Goal: Transaction & Acquisition: Purchase product/service

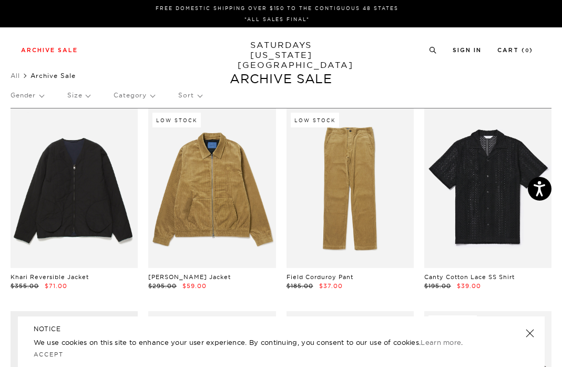
click at [532, 330] on link at bounding box center [529, 333] width 15 height 15
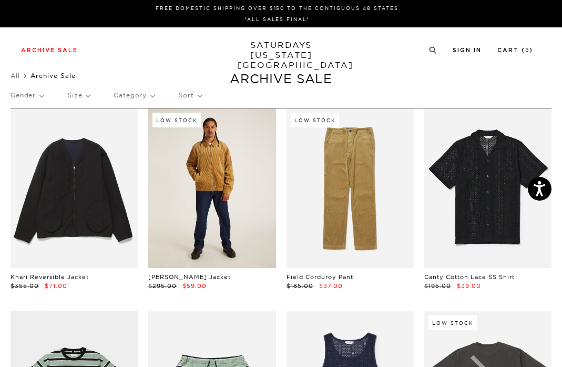
click at [230, 212] on link at bounding box center [211, 187] width 127 height 159
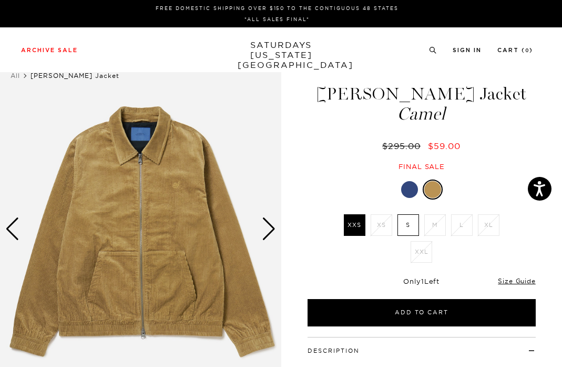
click at [403, 187] on div at bounding box center [409, 189] width 17 height 17
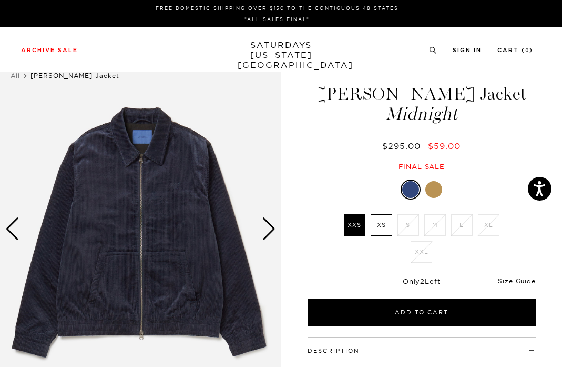
click at [437, 190] on div at bounding box center [434, 189] width 17 height 17
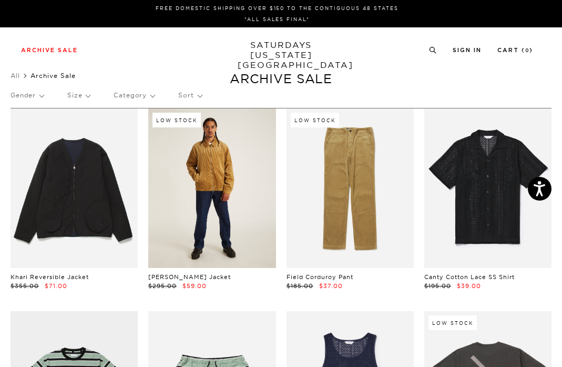
scroll to position [16, 0]
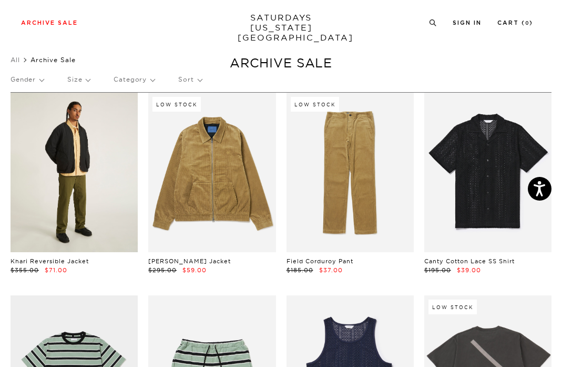
click at [80, 195] on link at bounding box center [74, 172] width 127 height 159
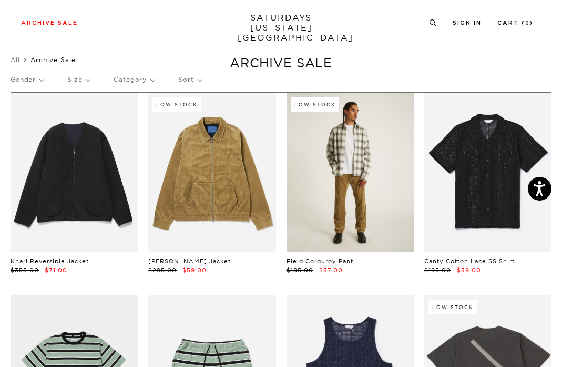
click at [353, 204] on link at bounding box center [350, 172] width 127 height 159
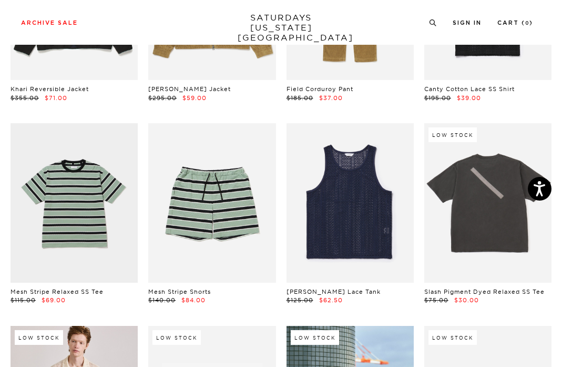
scroll to position [190, 0]
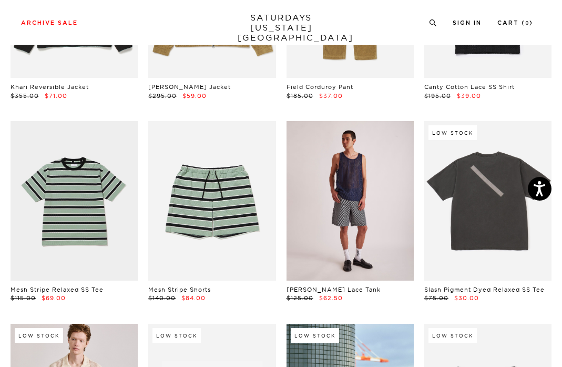
click at [351, 205] on link at bounding box center [350, 200] width 127 height 159
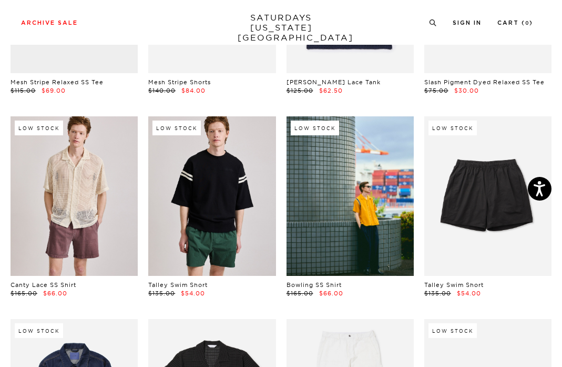
scroll to position [403, 0]
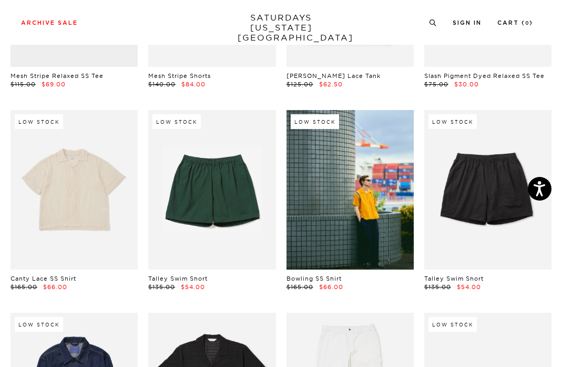
click at [85, 190] on link at bounding box center [74, 189] width 127 height 159
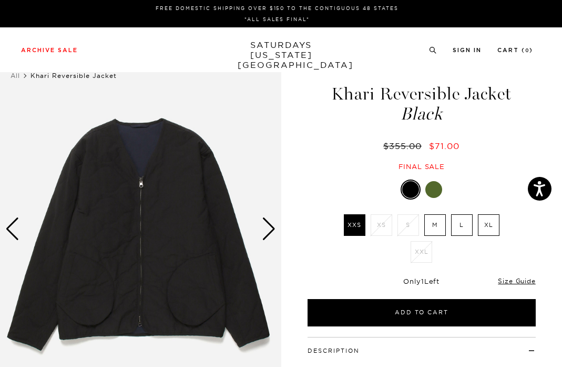
click at [279, 232] on img at bounding box center [140, 228] width 281 height 351
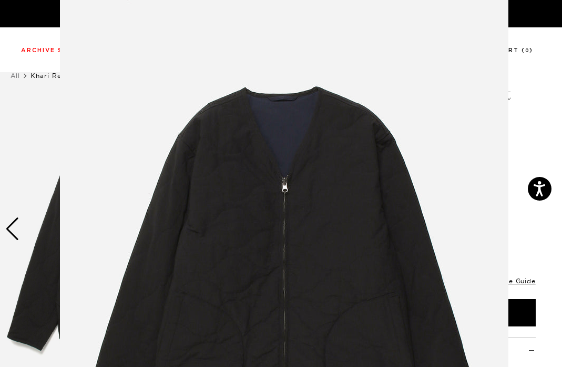
click at [532, 82] on figure at bounding box center [281, 183] width 562 height 367
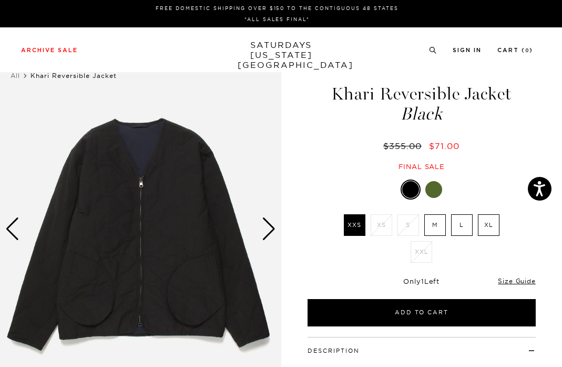
click at [267, 225] on div "Next slide" at bounding box center [269, 228] width 14 height 23
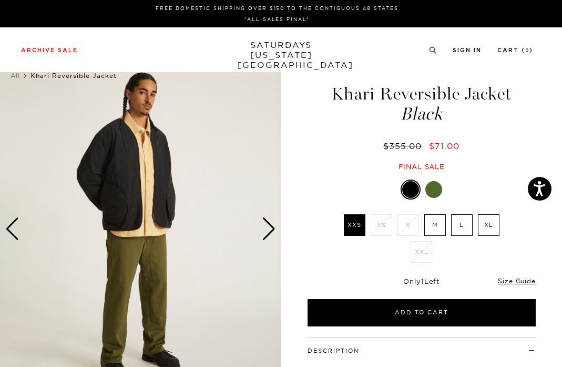
click at [267, 225] on div "Next slide" at bounding box center [269, 228] width 14 height 23
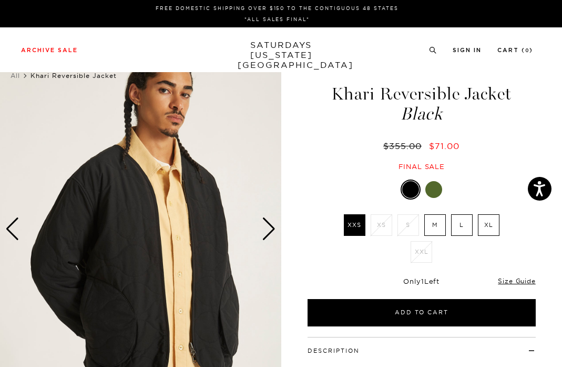
click at [267, 225] on div "Next slide" at bounding box center [269, 228] width 14 height 23
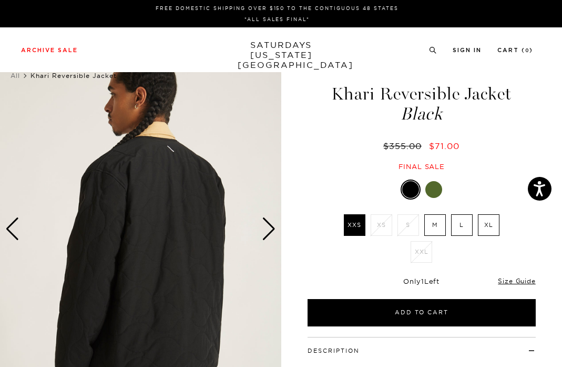
click at [267, 225] on div "Next slide" at bounding box center [269, 228] width 14 height 23
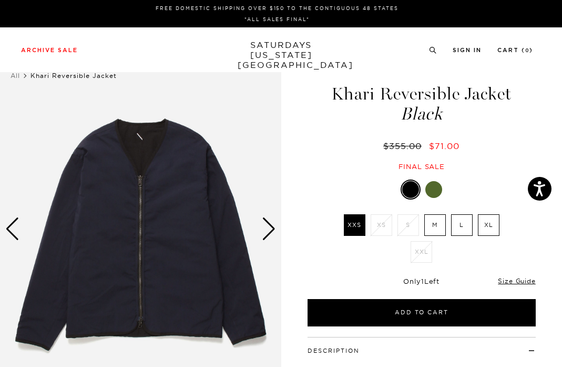
click at [267, 225] on div "Next slide" at bounding box center [269, 228] width 14 height 23
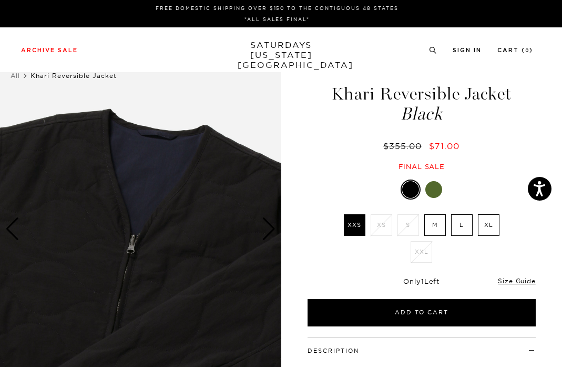
click at [267, 225] on div "Next slide" at bounding box center [269, 228] width 14 height 23
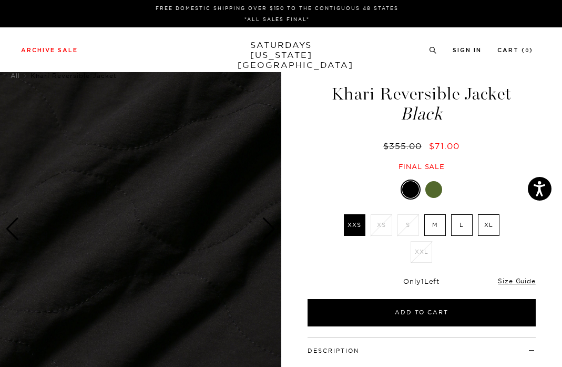
click at [267, 225] on div "Next slide" at bounding box center [269, 228] width 14 height 23
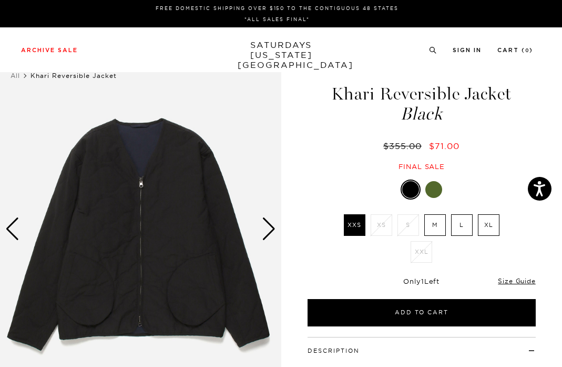
click at [267, 225] on div "Next slide" at bounding box center [269, 228] width 14 height 23
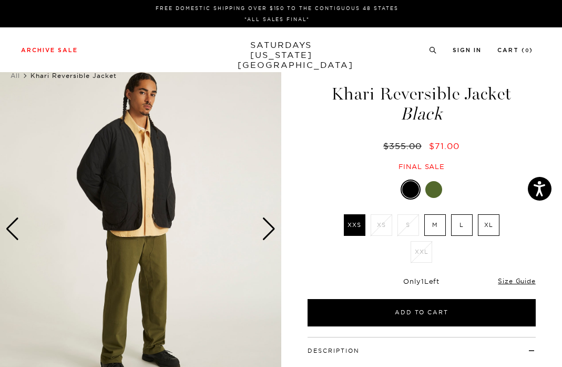
click at [267, 225] on div "Next slide" at bounding box center [269, 228] width 14 height 23
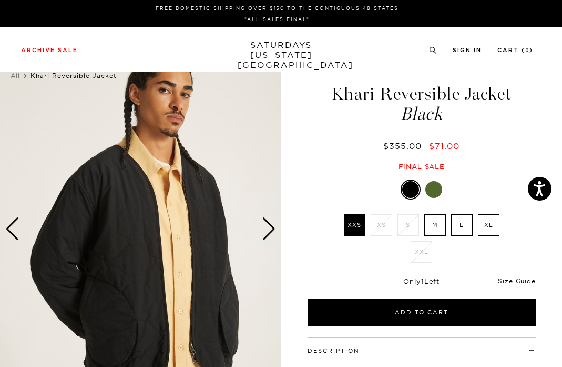
click at [267, 225] on div "Next slide" at bounding box center [269, 228] width 14 height 23
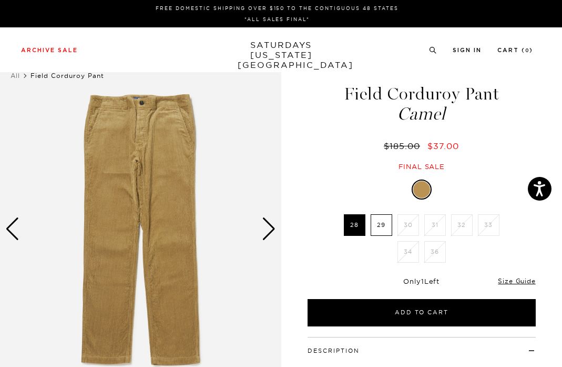
click at [268, 225] on div "Next slide" at bounding box center [269, 228] width 14 height 23
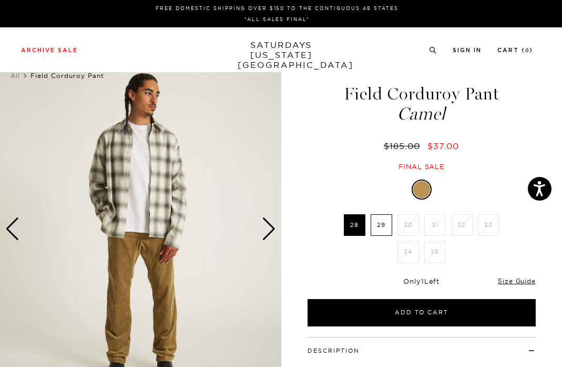
click at [268, 225] on div "Next slide" at bounding box center [269, 228] width 14 height 23
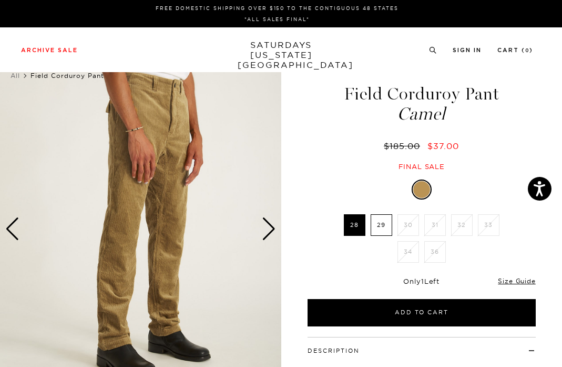
click at [268, 225] on div "Next slide" at bounding box center [269, 228] width 14 height 23
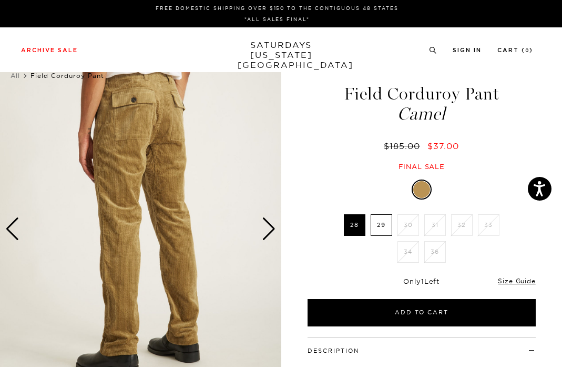
click at [268, 225] on div "Next slide" at bounding box center [269, 228] width 14 height 23
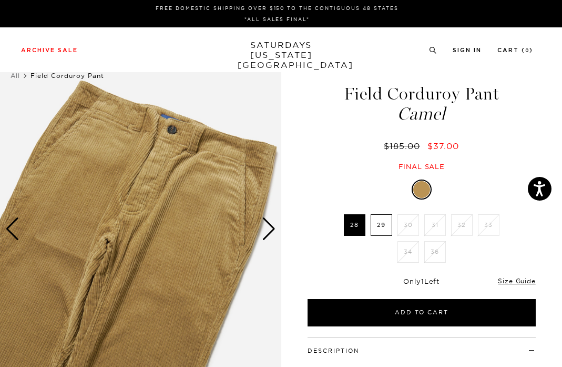
click at [268, 225] on div "Next slide" at bounding box center [269, 228] width 14 height 23
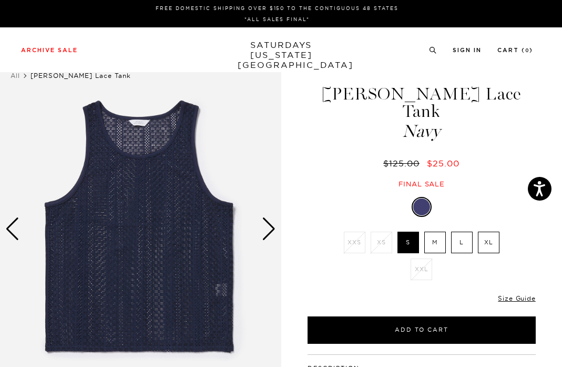
click at [268, 233] on div "Next slide" at bounding box center [269, 228] width 14 height 23
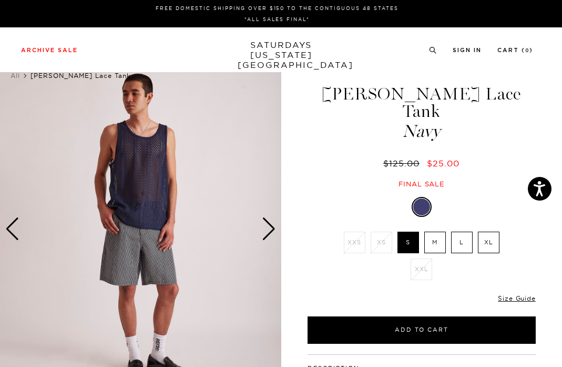
click at [268, 233] on div "Next slide" at bounding box center [269, 228] width 14 height 23
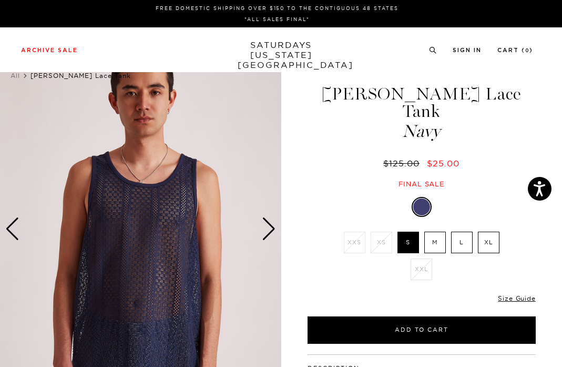
click at [460, 231] on label "L" at bounding box center [462, 242] width 22 height 22
click at [0, 0] on input "L" at bounding box center [0, 0] width 0 height 0
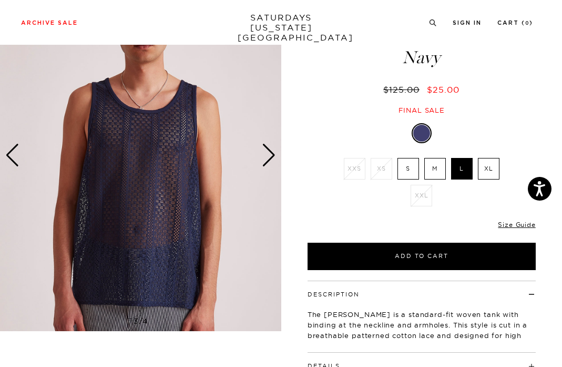
scroll to position [85, 0]
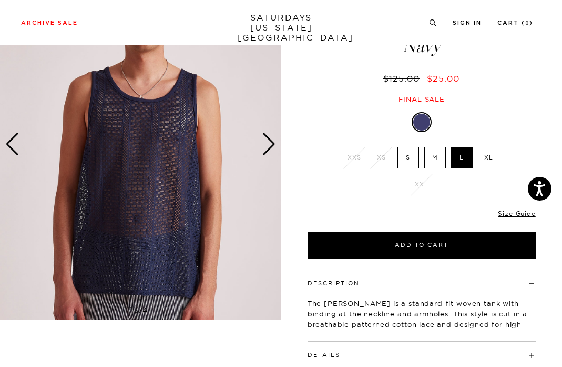
click at [267, 148] on div "Next slide" at bounding box center [269, 144] width 14 height 23
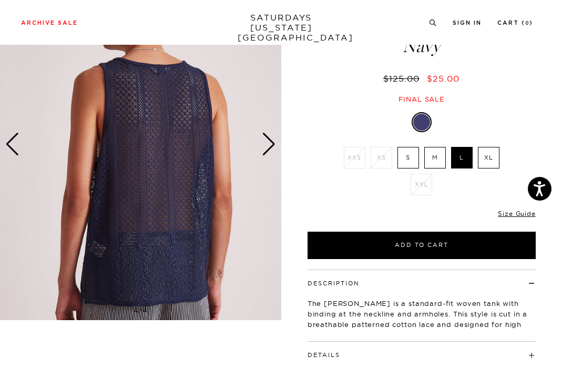
click at [267, 148] on div "Next slide" at bounding box center [269, 144] width 14 height 23
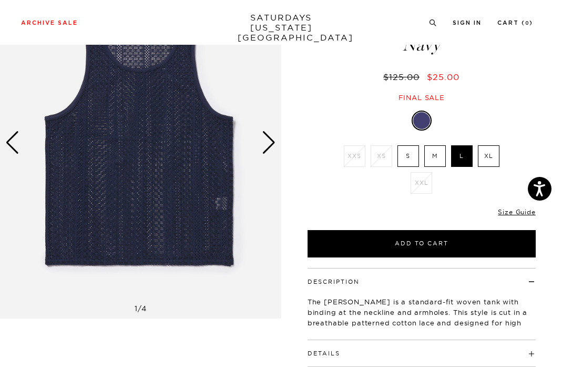
scroll to position [50, 0]
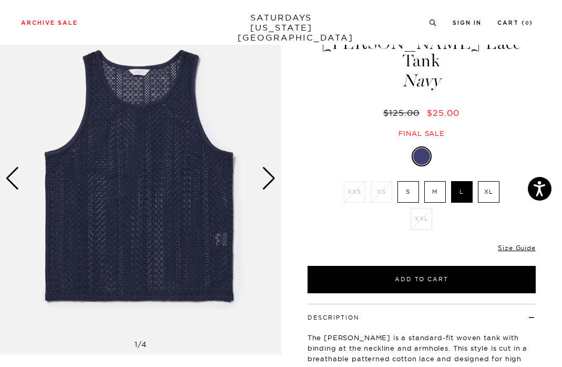
click at [269, 186] on div "Next slide" at bounding box center [269, 178] width 14 height 23
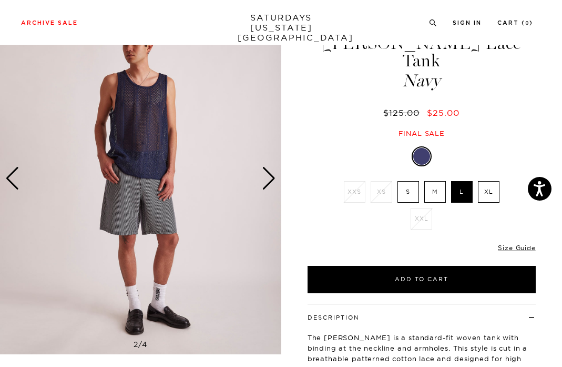
click at [269, 186] on div "Next slide" at bounding box center [269, 178] width 14 height 23
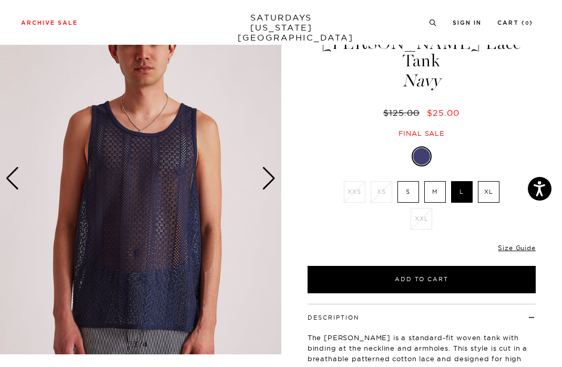
click at [269, 186] on div "Next slide" at bounding box center [269, 178] width 14 height 23
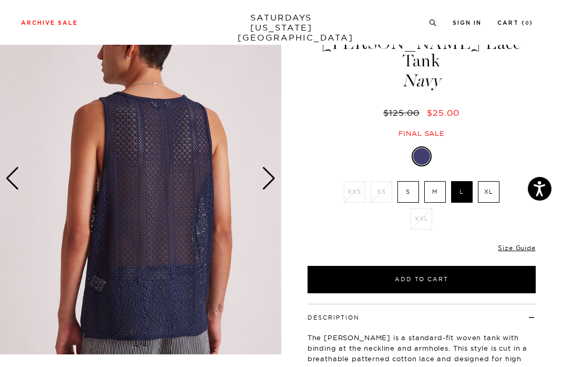
click at [269, 186] on div "Next slide" at bounding box center [269, 178] width 14 height 23
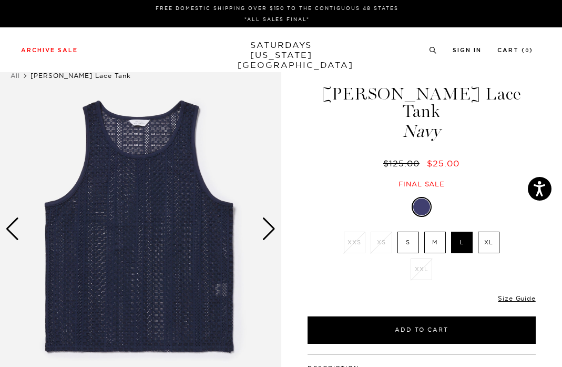
scroll to position [0, 0]
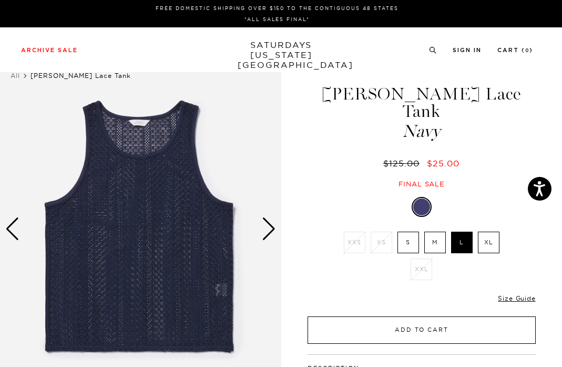
click at [351, 316] on button "Add to Cart" at bounding box center [422, 329] width 228 height 27
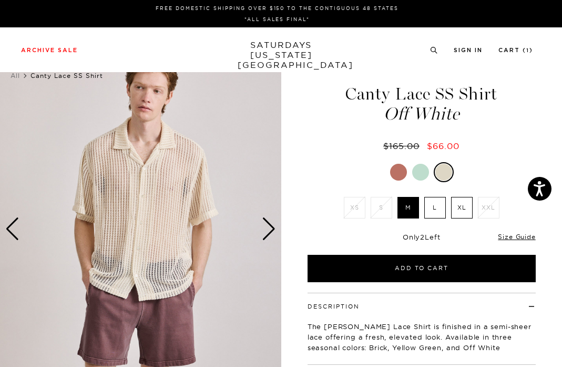
click at [269, 231] on div "Next slide" at bounding box center [269, 228] width 14 height 23
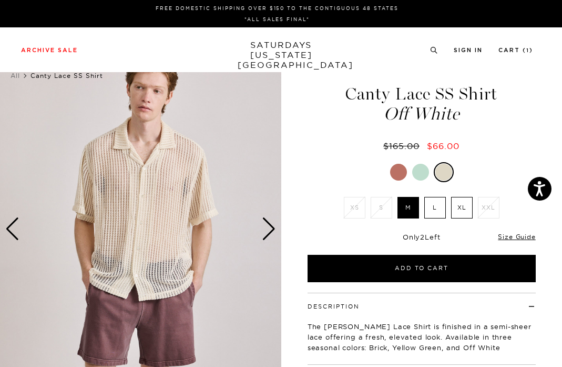
click at [269, 231] on div "Next slide" at bounding box center [269, 228] width 14 height 23
click at [420, 170] on div at bounding box center [420, 172] width 17 height 17
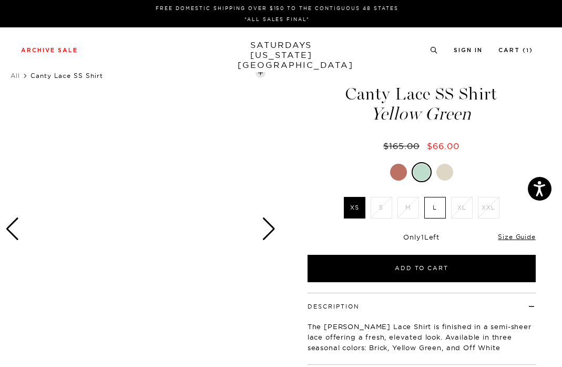
click at [268, 227] on div "Next slide" at bounding box center [269, 228] width 14 height 23
click at [403, 171] on div at bounding box center [398, 172] width 17 height 17
click at [269, 230] on div "Next slide" at bounding box center [269, 228] width 14 height 23
click at [430, 169] on div at bounding box center [422, 172] width 17 height 17
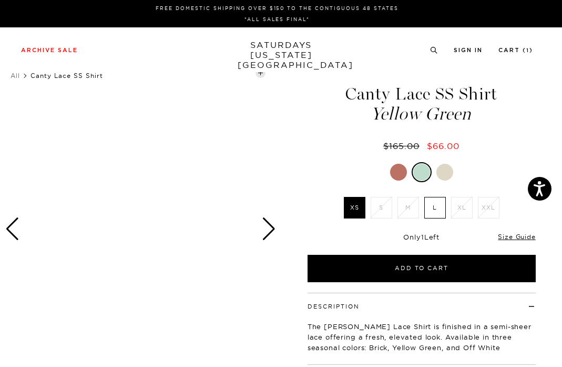
click at [444, 171] on div at bounding box center [445, 172] width 17 height 17
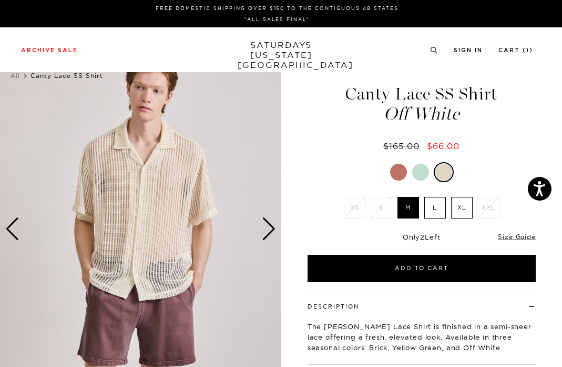
click at [259, 229] on img at bounding box center [140, 228] width 281 height 351
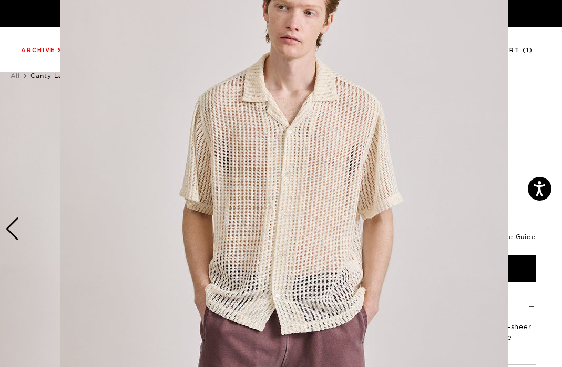
scroll to position [46, 0]
click at [536, 105] on figure at bounding box center [281, 183] width 562 height 367
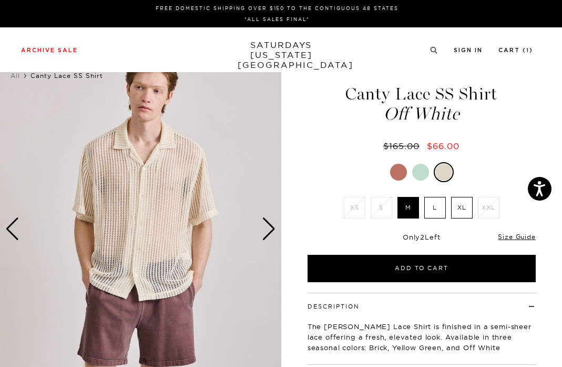
click at [271, 231] on div "Next slide" at bounding box center [269, 228] width 14 height 23
click at [419, 171] on div at bounding box center [420, 172] width 17 height 17
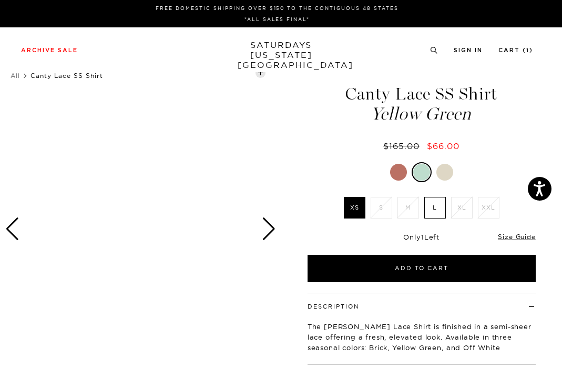
click at [438, 205] on label "L" at bounding box center [435, 208] width 22 height 22
click at [0, 0] on input "L" at bounding box center [0, 0] width 0 height 0
click at [399, 171] on div at bounding box center [398, 172] width 17 height 17
click at [436, 208] on label "L" at bounding box center [435, 208] width 22 height 22
click at [0, 0] on input "L" at bounding box center [0, 0] width 0 height 0
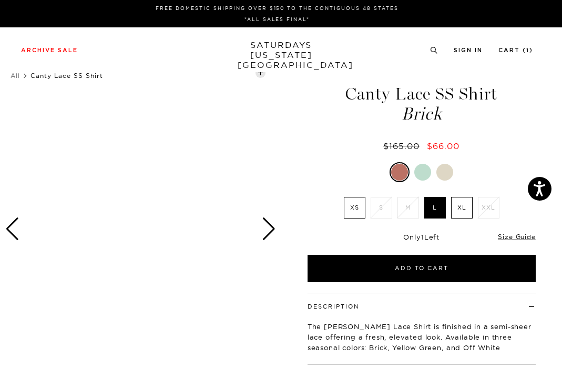
click at [424, 174] on div at bounding box center [422, 172] width 17 height 17
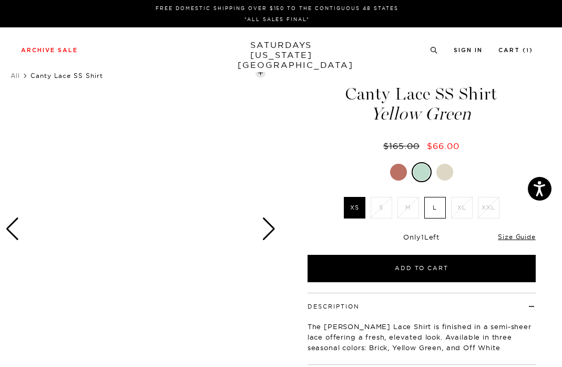
click at [436, 208] on label "L" at bounding box center [435, 208] width 22 height 22
click at [0, 0] on input "L" at bounding box center [0, 0] width 0 height 0
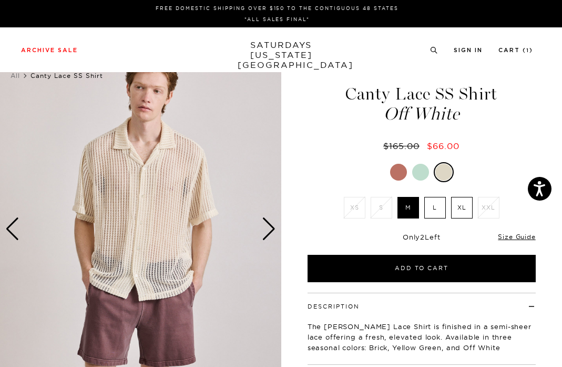
click at [424, 169] on div at bounding box center [420, 172] width 17 height 17
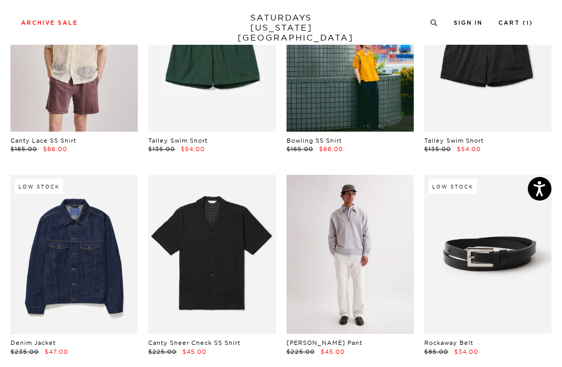
scroll to position [579, 3]
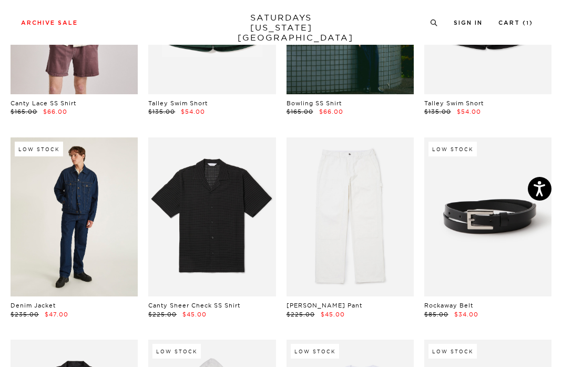
click at [78, 220] on link at bounding box center [74, 216] width 127 height 159
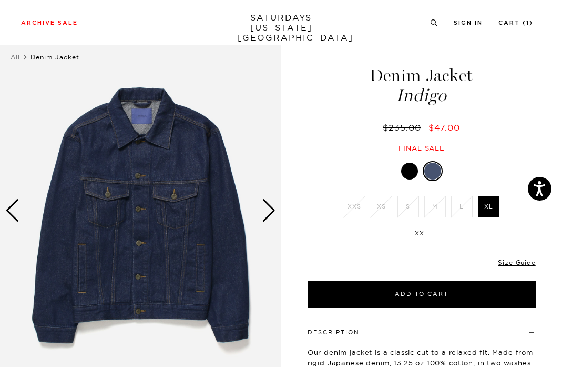
scroll to position [23, 0]
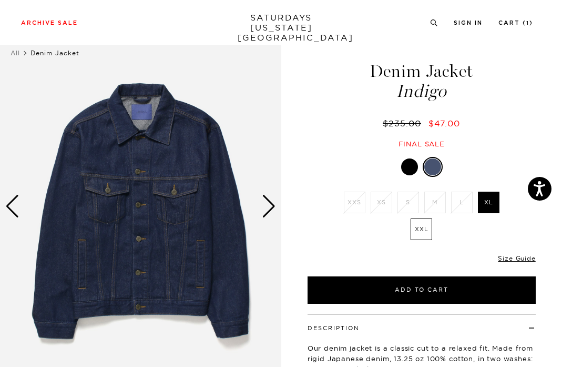
click at [268, 204] on div "Next slide" at bounding box center [269, 206] width 14 height 23
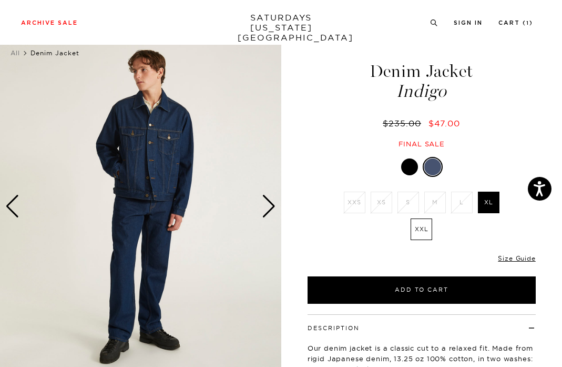
click at [268, 204] on div "Next slide" at bounding box center [269, 206] width 14 height 23
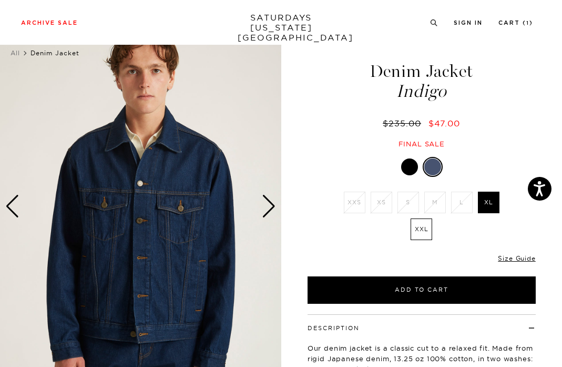
click at [408, 164] on div at bounding box center [409, 166] width 17 height 17
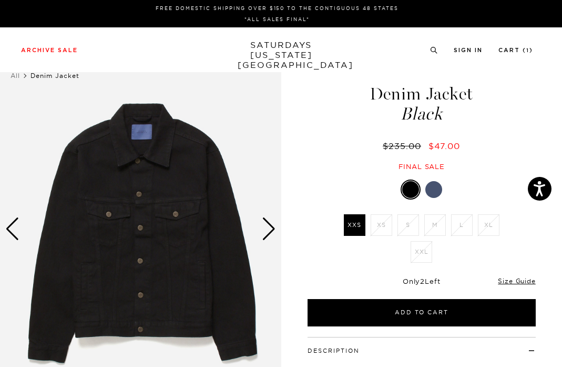
click at [432, 186] on div at bounding box center [434, 189] width 17 height 17
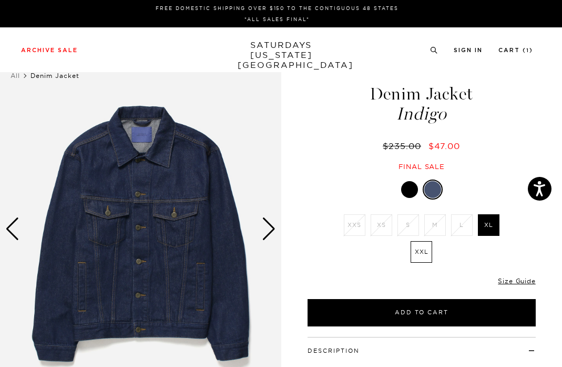
click at [419, 251] on label "XXL" at bounding box center [422, 252] width 22 height 22
click at [0, 0] on input "XXL" at bounding box center [0, 0] width 0 height 0
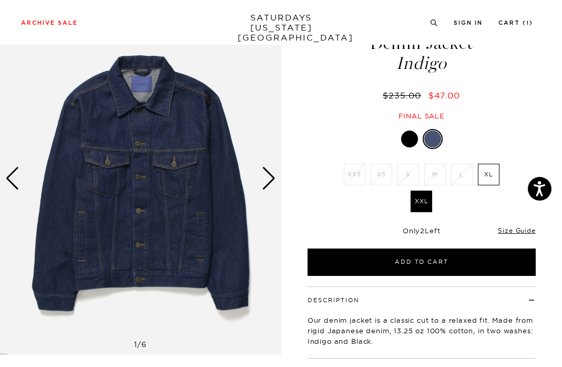
scroll to position [37, 0]
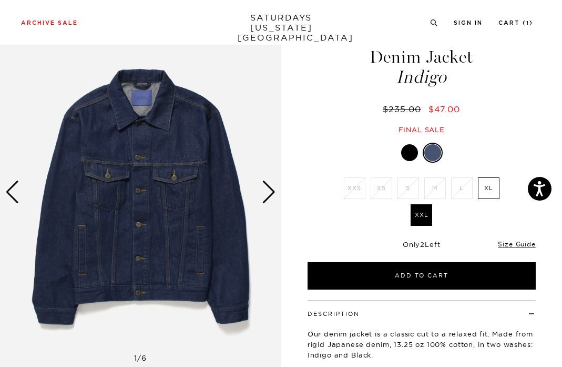
click at [266, 195] on div "Next slide" at bounding box center [269, 191] width 14 height 23
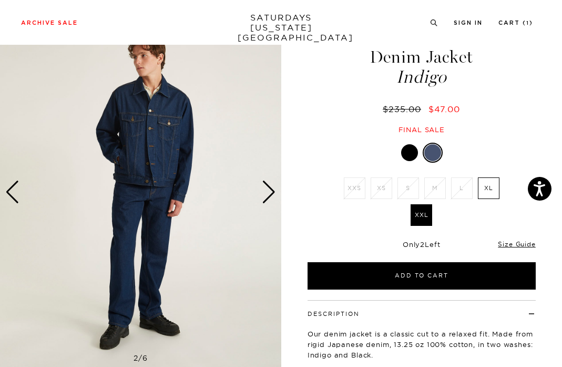
click at [266, 195] on div "Next slide" at bounding box center [269, 191] width 14 height 23
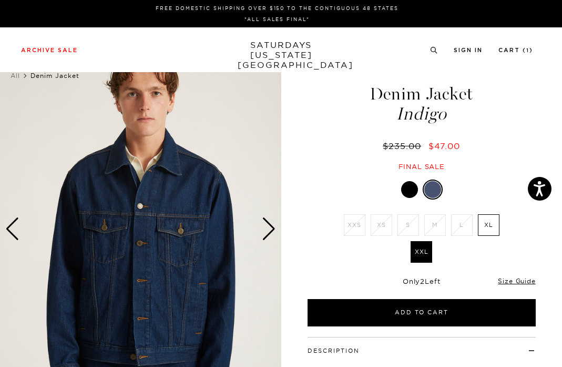
scroll to position [0, 0]
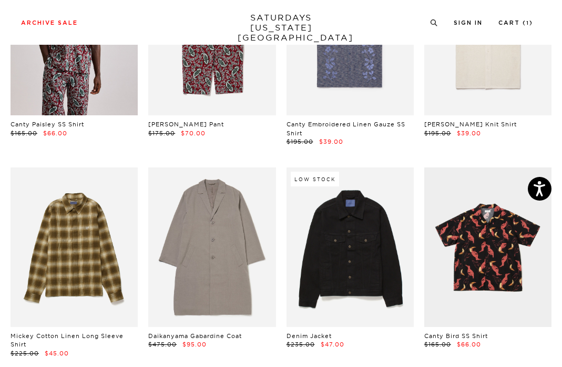
scroll to position [2436, 6]
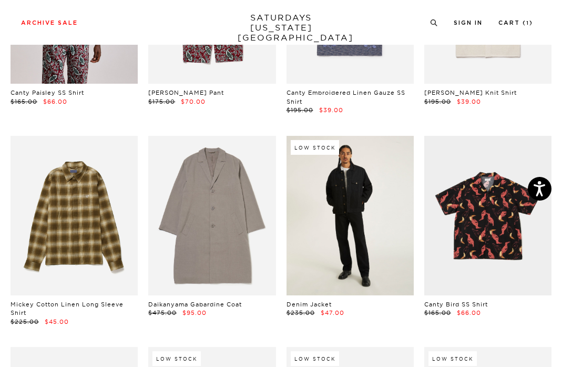
click at [353, 229] on link at bounding box center [350, 215] width 127 height 159
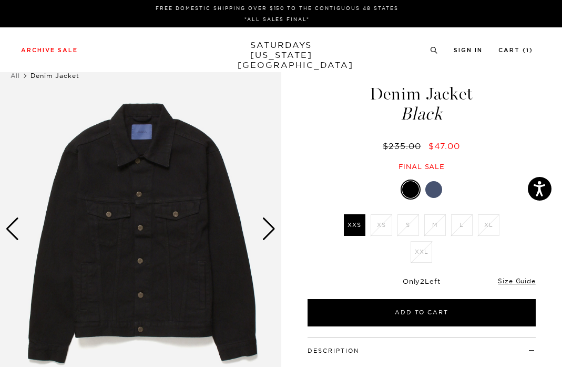
click at [441, 187] on div at bounding box center [434, 189] width 17 height 17
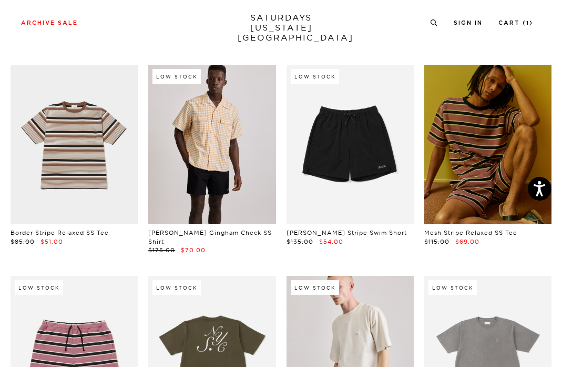
scroll to position [1885, 4]
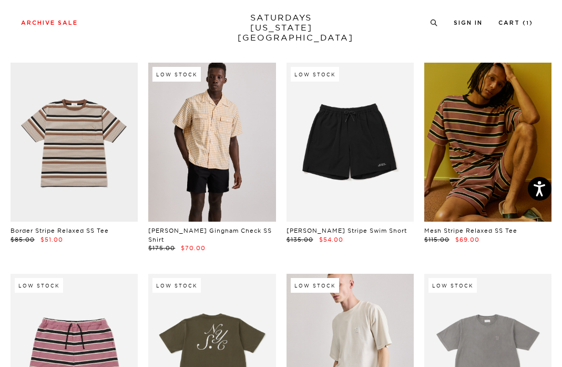
click at [488, 170] on link at bounding box center [487, 142] width 127 height 159
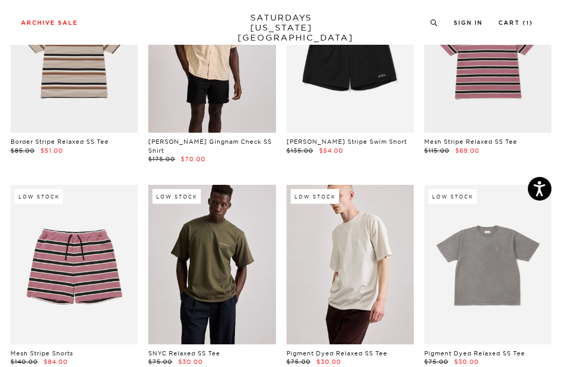
scroll to position [2016, 3]
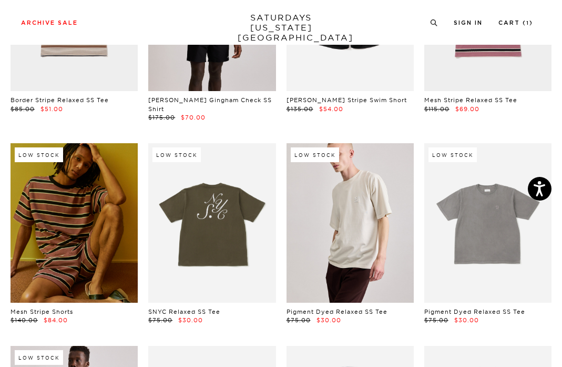
click at [65, 234] on link at bounding box center [74, 222] width 127 height 159
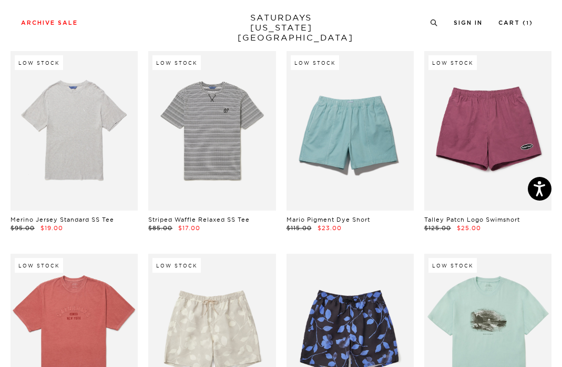
scroll to position [2955, 2]
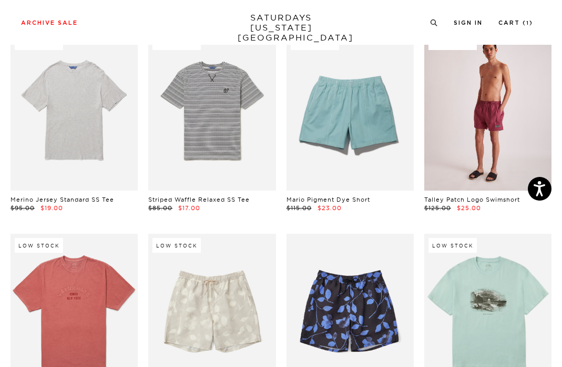
click at [471, 119] on link at bounding box center [487, 110] width 127 height 159
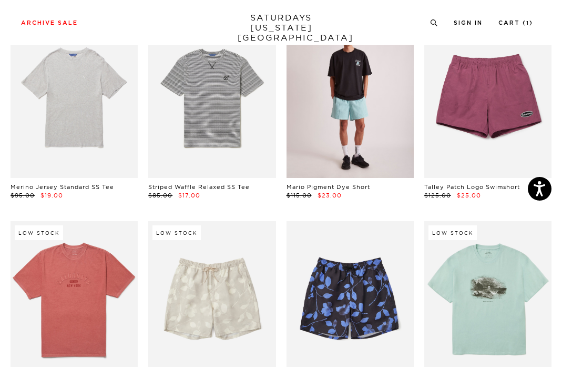
scroll to position [2945, 3]
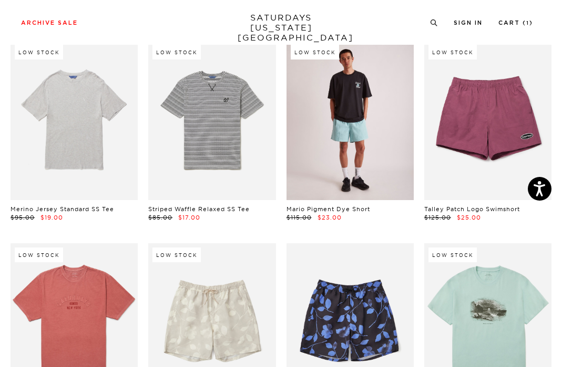
click at [347, 116] on link at bounding box center [350, 120] width 127 height 159
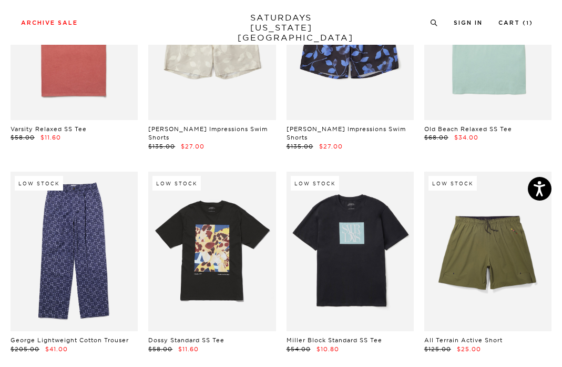
scroll to position [3230, 3]
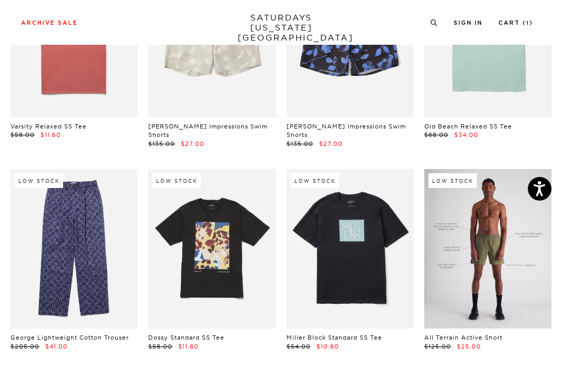
click at [467, 242] on link at bounding box center [487, 248] width 127 height 159
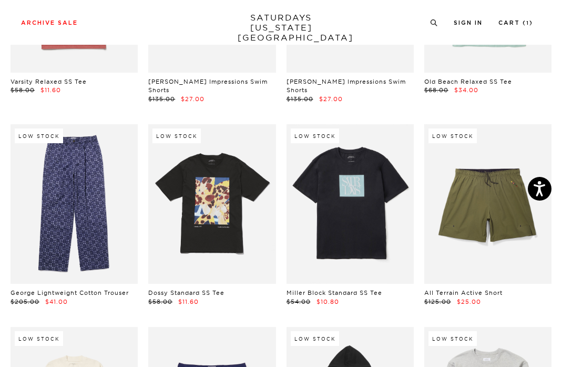
scroll to position [3279, 3]
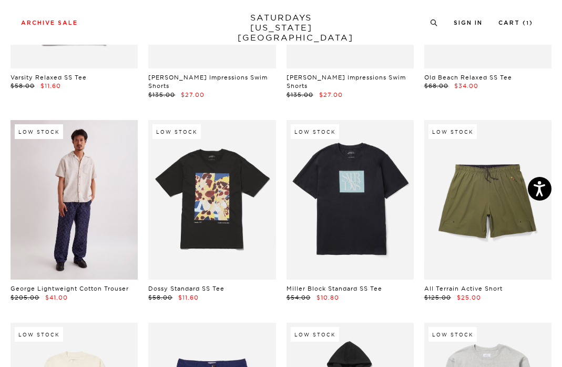
click at [91, 214] on link at bounding box center [74, 199] width 127 height 159
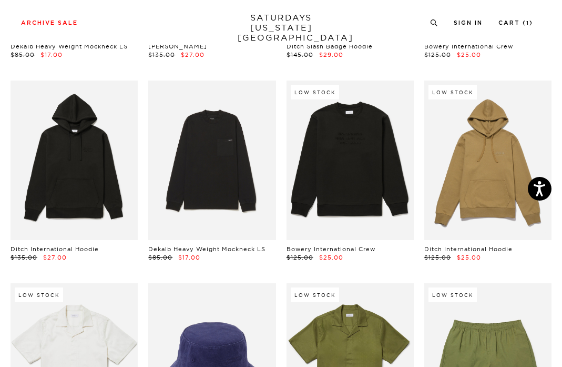
scroll to position [3733, 4]
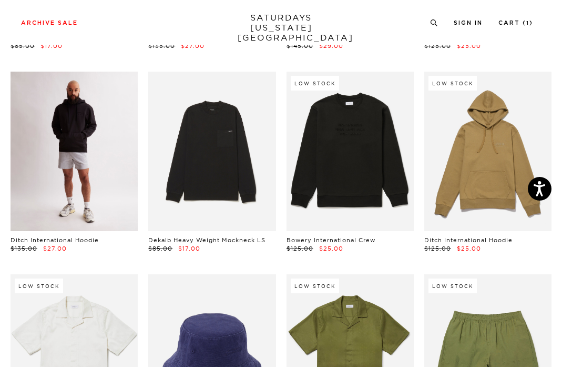
click at [86, 168] on link at bounding box center [74, 151] width 127 height 159
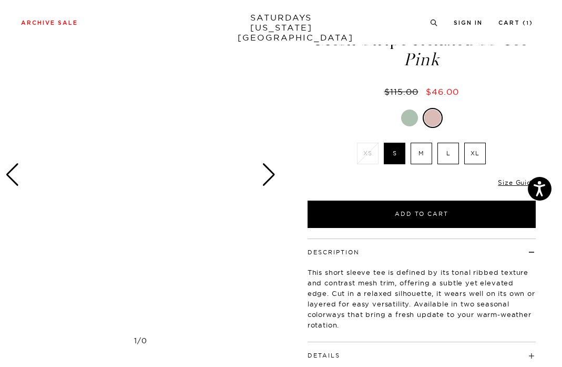
scroll to position [31, 0]
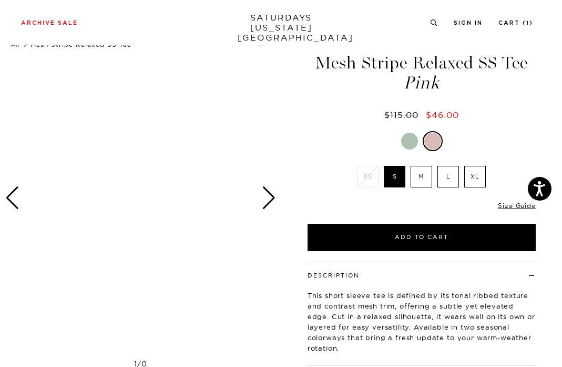
click at [268, 206] on div "Next slide" at bounding box center [269, 197] width 14 height 23
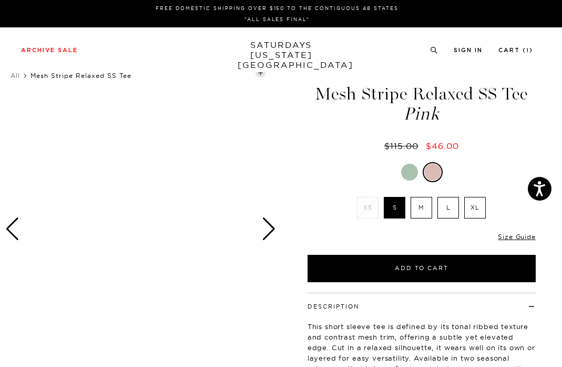
scroll to position [0, 0]
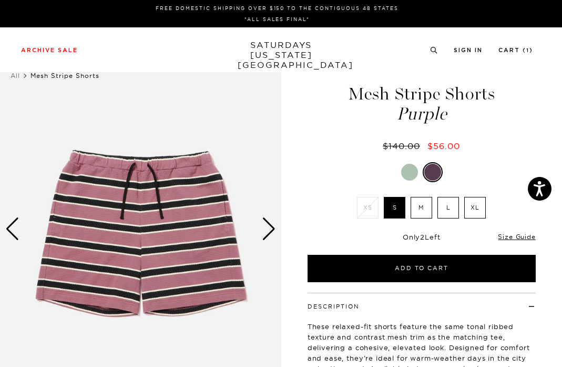
click at [273, 232] on div "Next slide" at bounding box center [269, 228] width 14 height 23
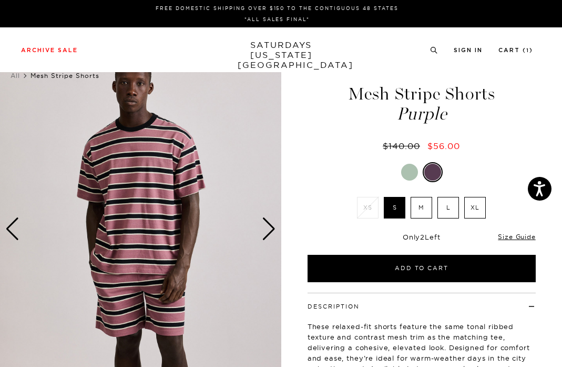
click at [273, 232] on div "Next slide" at bounding box center [269, 228] width 14 height 23
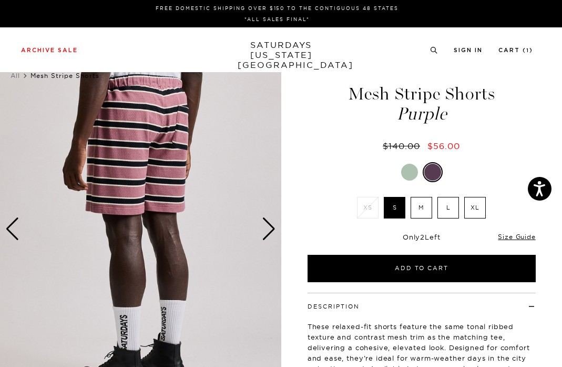
click at [273, 232] on div "Next slide" at bounding box center [269, 228] width 14 height 23
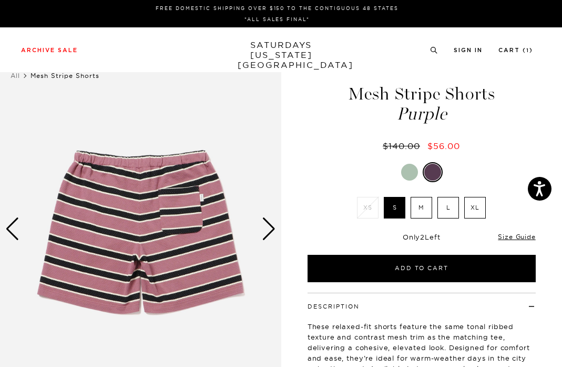
click at [273, 232] on div "Next slide" at bounding box center [269, 228] width 14 height 23
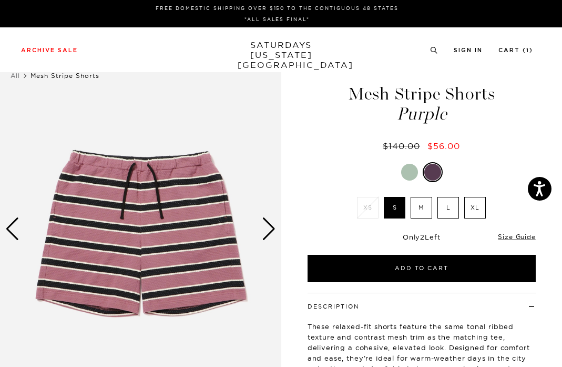
click at [273, 232] on div "Next slide" at bounding box center [269, 228] width 14 height 23
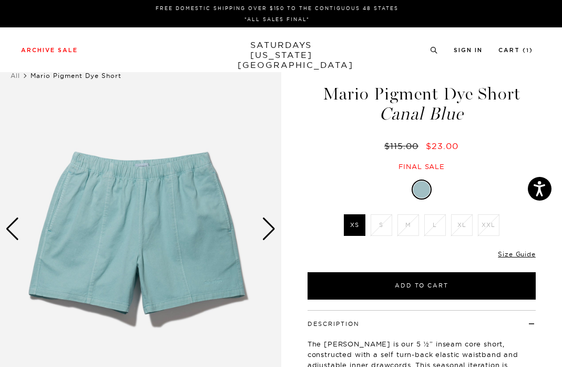
click at [424, 189] on div at bounding box center [421, 189] width 17 height 17
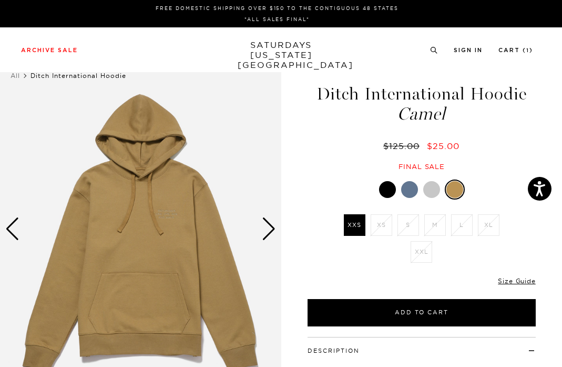
scroll to position [21, 0]
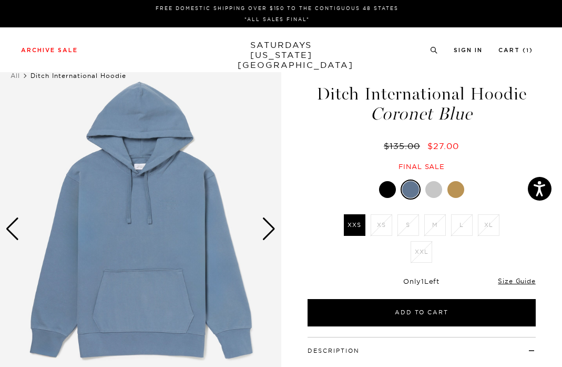
click at [431, 186] on div at bounding box center [434, 189] width 17 height 17
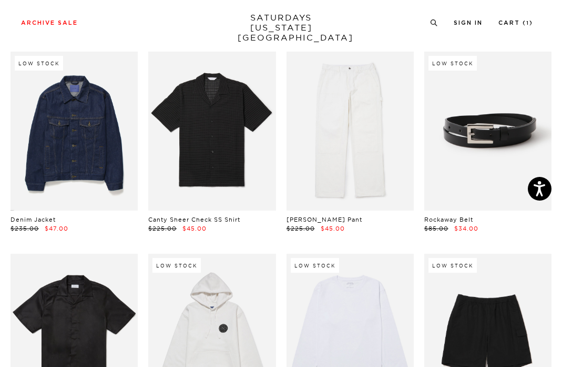
scroll to position [652, 4]
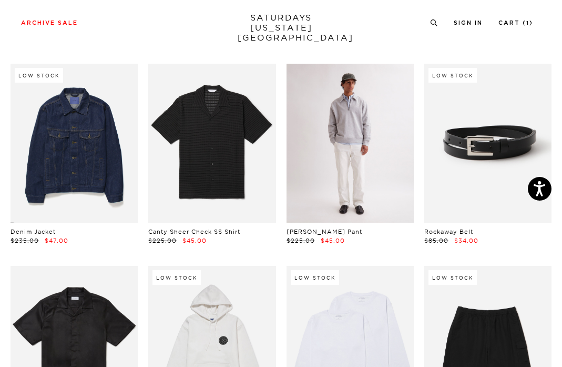
click at [355, 150] on link at bounding box center [350, 143] width 127 height 159
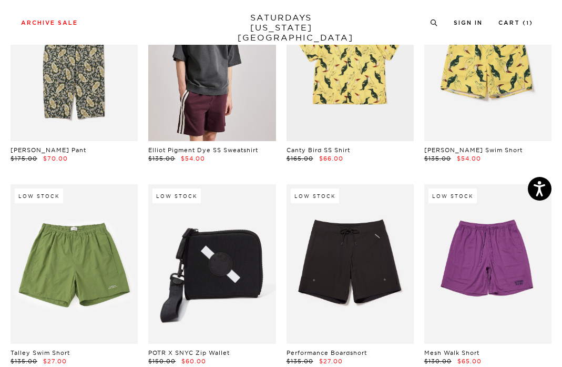
scroll to position [4666, 5]
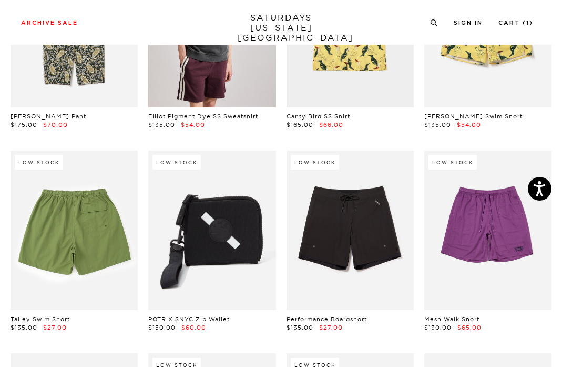
click at [106, 241] on link at bounding box center [74, 229] width 127 height 159
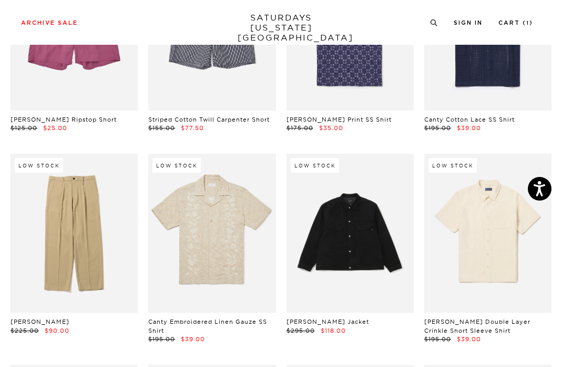
scroll to position [5482, 6]
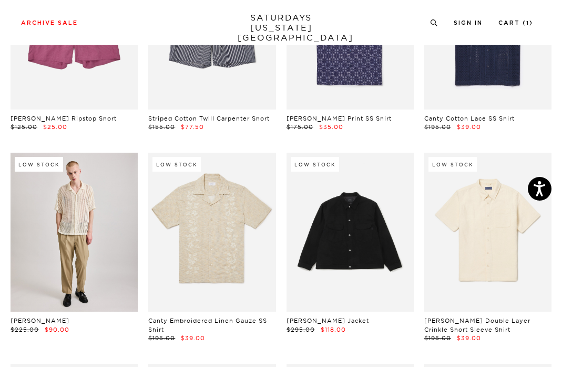
click at [64, 227] on link at bounding box center [74, 232] width 127 height 159
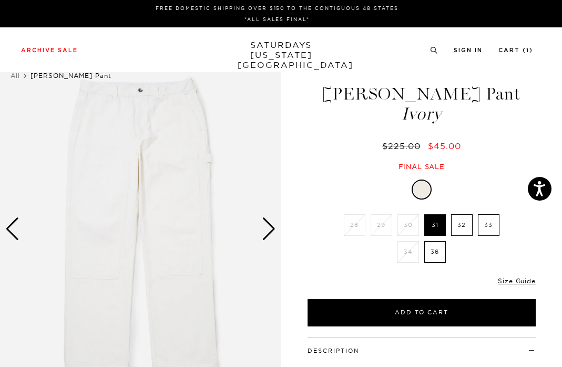
click at [268, 229] on div "Next slide" at bounding box center [269, 228] width 14 height 23
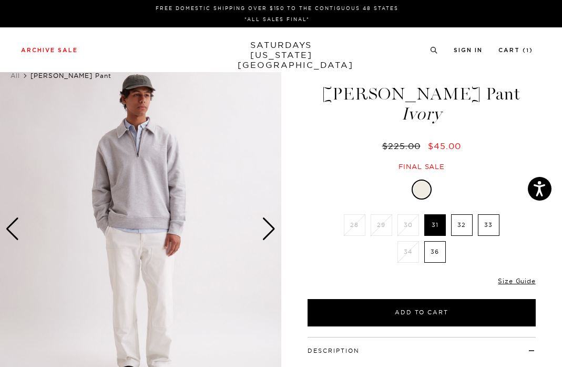
click at [268, 229] on div "Next slide" at bounding box center [269, 228] width 14 height 23
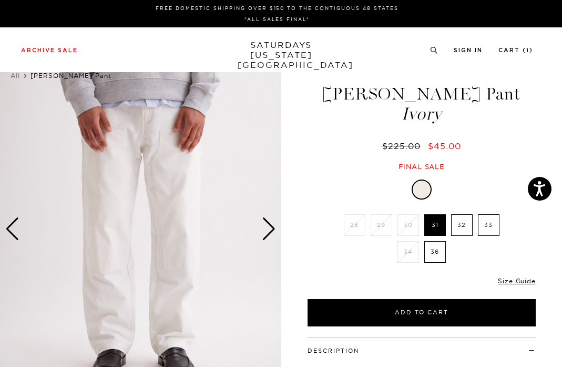
click at [268, 229] on div "Next slide" at bounding box center [269, 228] width 14 height 23
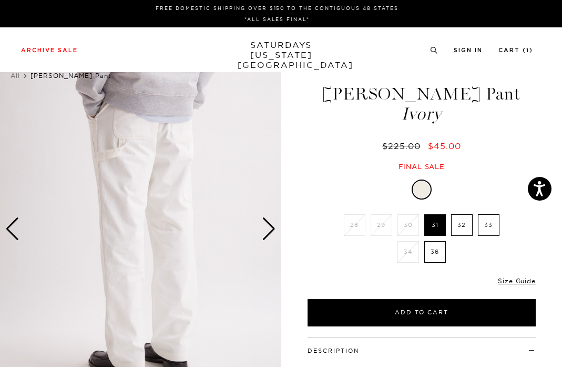
click at [268, 229] on div "Next slide" at bounding box center [269, 228] width 14 height 23
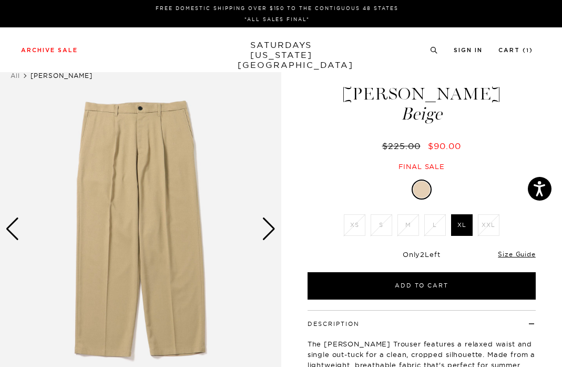
click at [257, 224] on img at bounding box center [140, 228] width 281 height 351
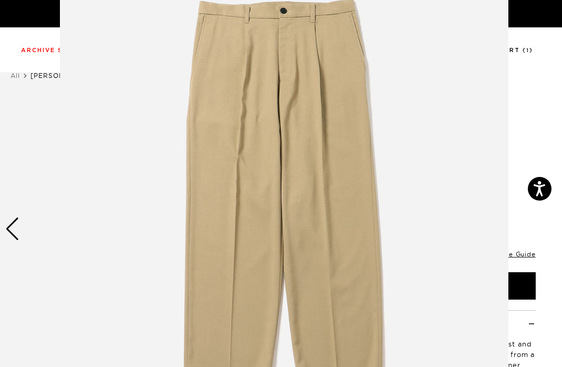
scroll to position [69, 0]
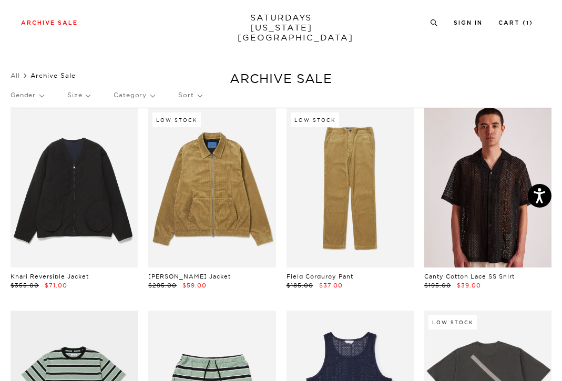
scroll to position [16, 0]
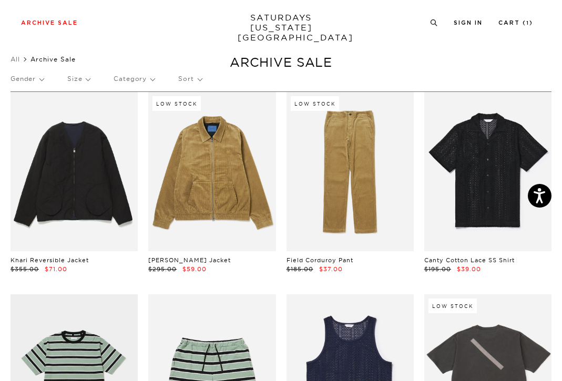
click at [79, 74] on p "Size" at bounding box center [78, 79] width 23 height 24
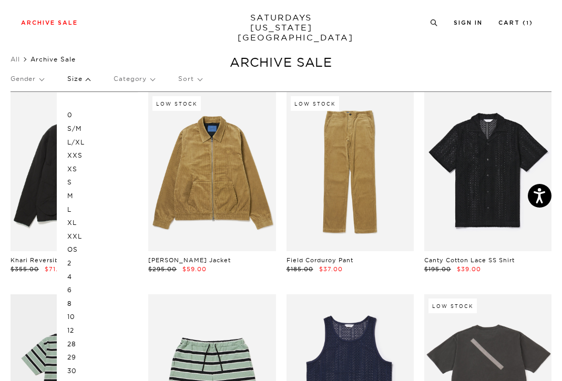
click at [80, 140] on p "L/XL" at bounding box center [98, 143] width 63 height 14
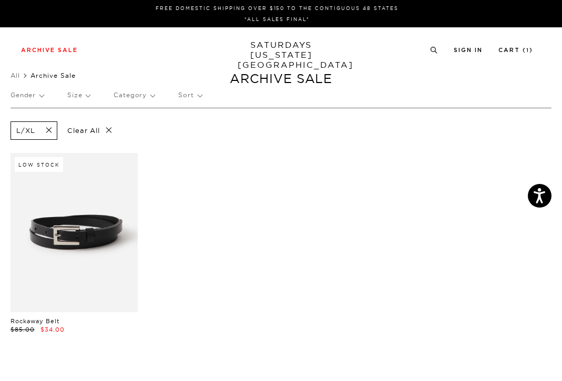
click at [52, 128] on span at bounding box center [46, 131] width 22 height 10
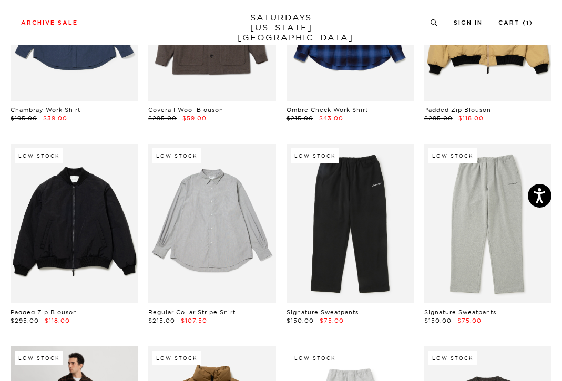
scroll to position [12451, 0]
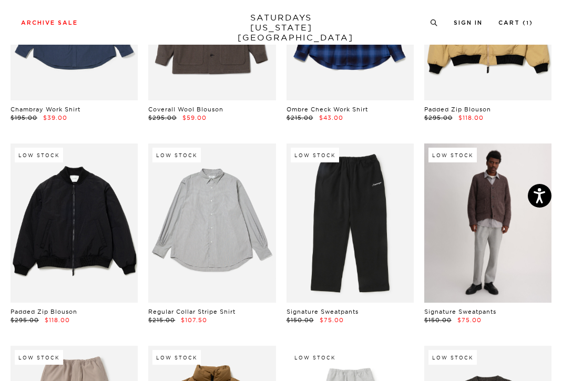
click at [489, 183] on link at bounding box center [487, 223] width 127 height 159
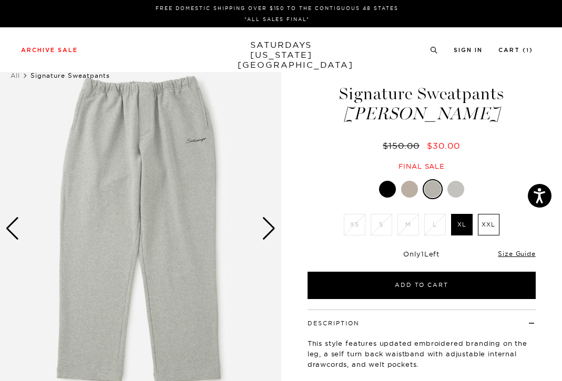
click at [412, 187] on div at bounding box center [409, 189] width 17 height 17
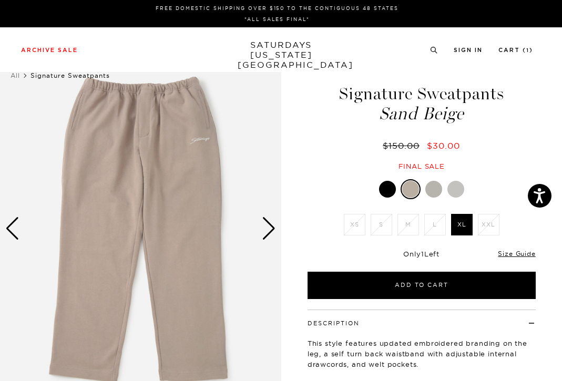
click at [387, 191] on div at bounding box center [387, 189] width 17 height 17
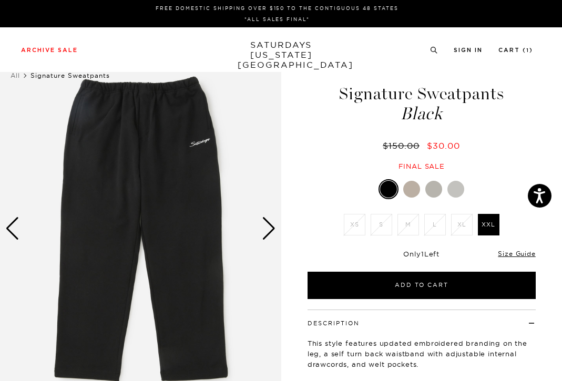
click at [459, 188] on div at bounding box center [456, 189] width 17 height 17
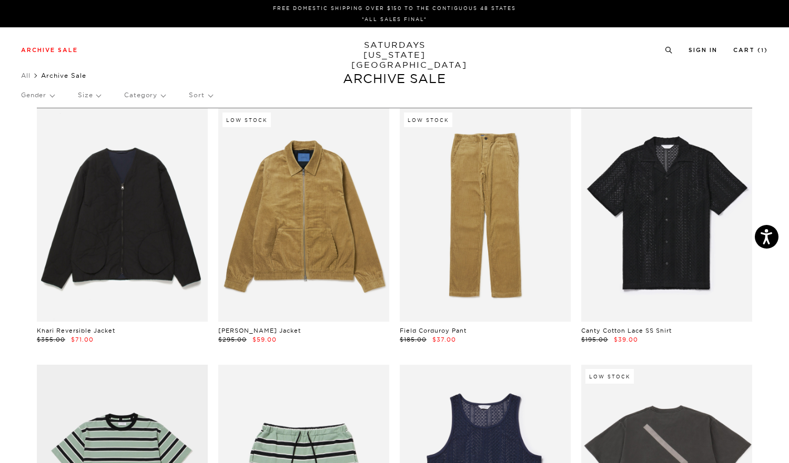
click at [46, 93] on p "Gender" at bounding box center [37, 95] width 33 height 24
click at [34, 130] on p "Mens" at bounding box center [52, 132] width 63 height 14
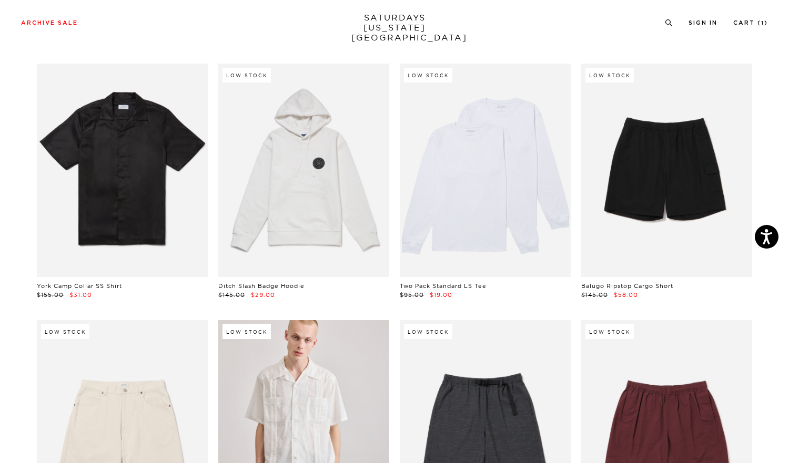
scroll to position [1119, 2]
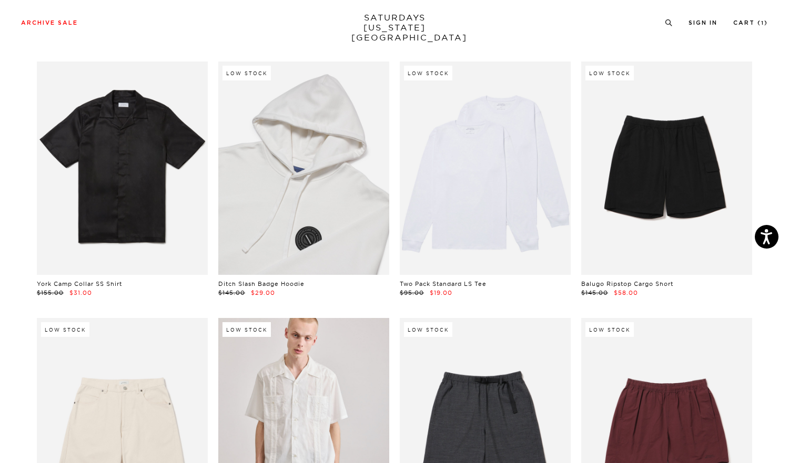
click at [311, 185] on link at bounding box center [303, 169] width 171 height 214
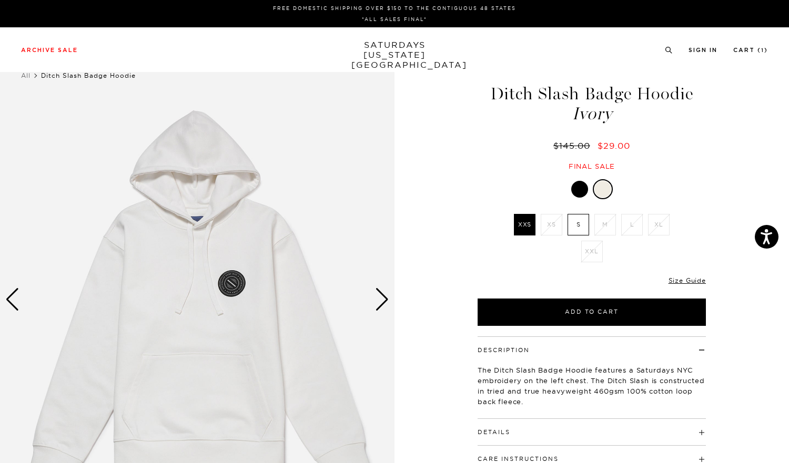
click at [578, 186] on div at bounding box center [579, 189] width 17 height 17
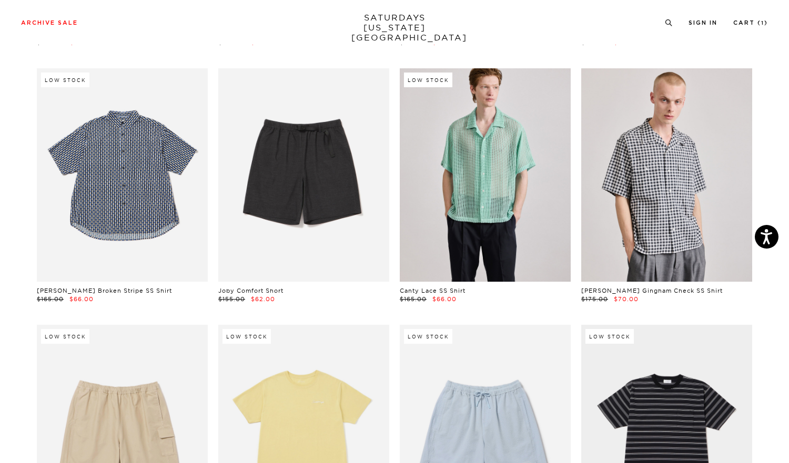
scroll to position [1614, 1]
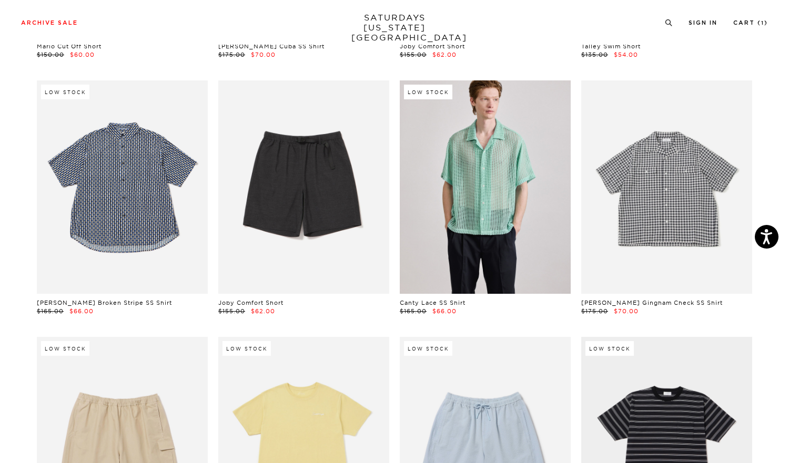
click at [691, 242] on link at bounding box center [666, 187] width 171 height 214
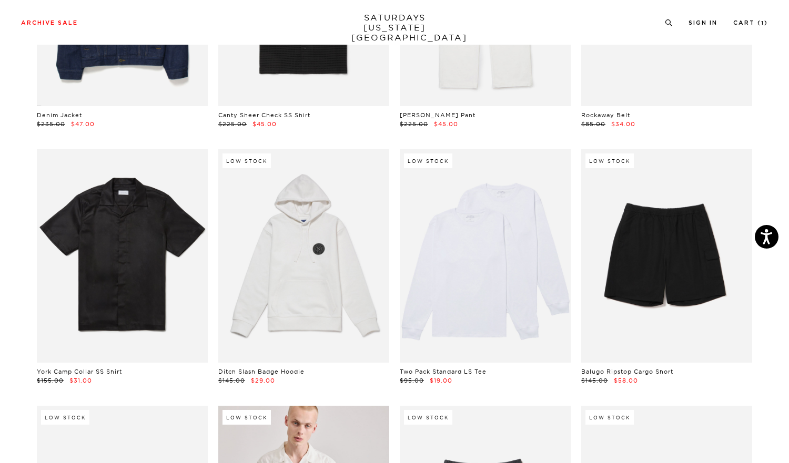
scroll to position [408, 0]
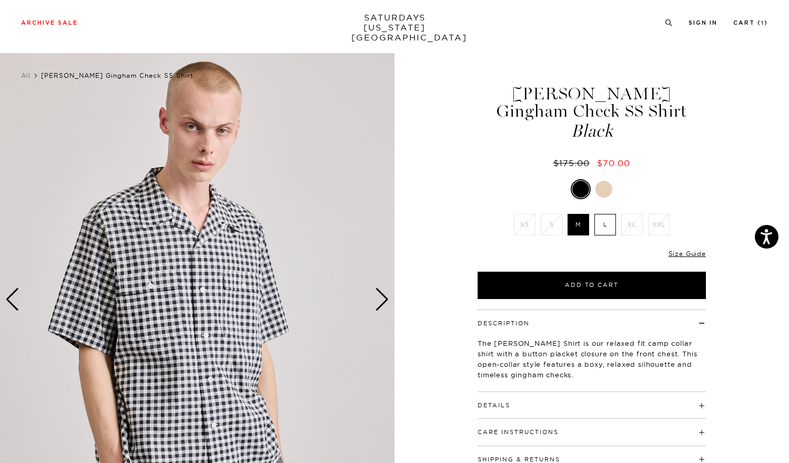
scroll to position [31, 0]
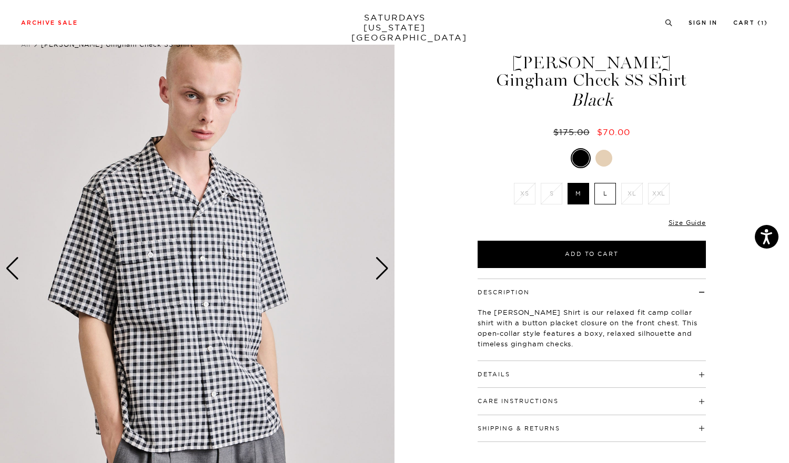
click at [381, 262] on div "Next slide" at bounding box center [382, 268] width 14 height 23
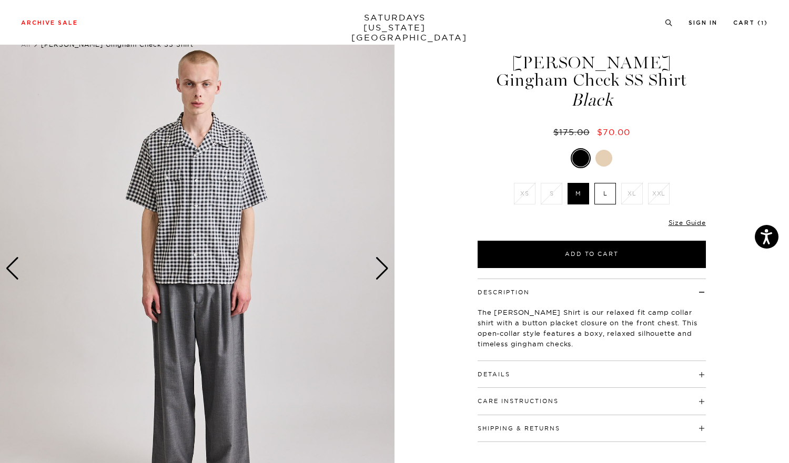
click at [381, 262] on div "Next slide" at bounding box center [382, 268] width 14 height 23
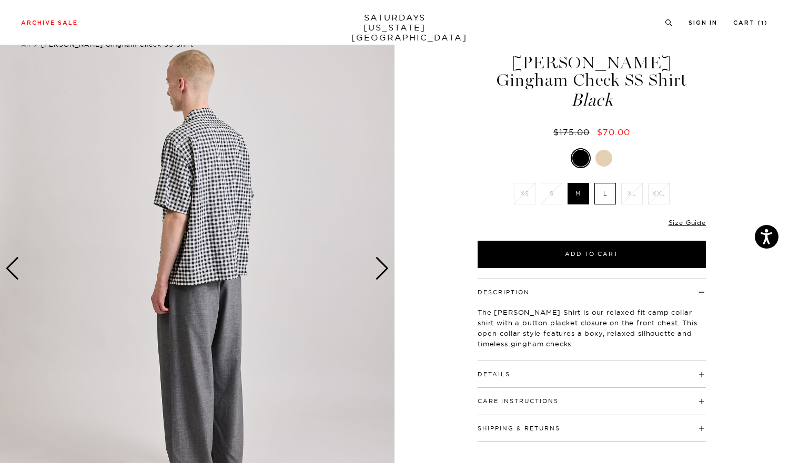
click at [381, 262] on div "Next slide" at bounding box center [382, 268] width 14 height 23
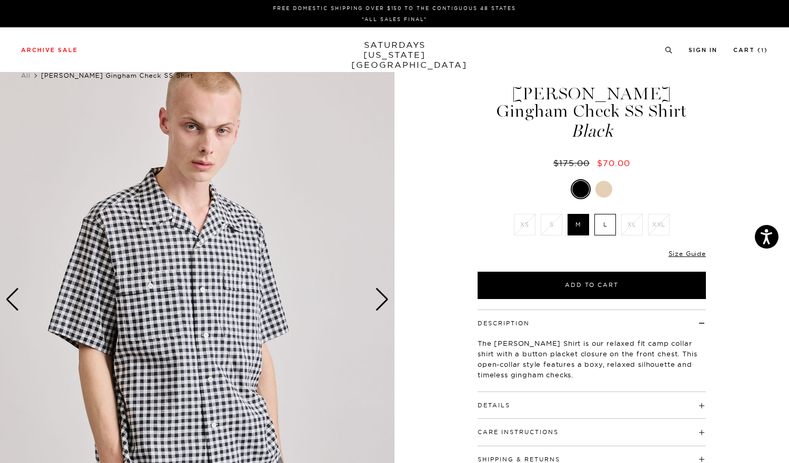
scroll to position [0, 0]
